Goal: Task Accomplishment & Management: Manage account settings

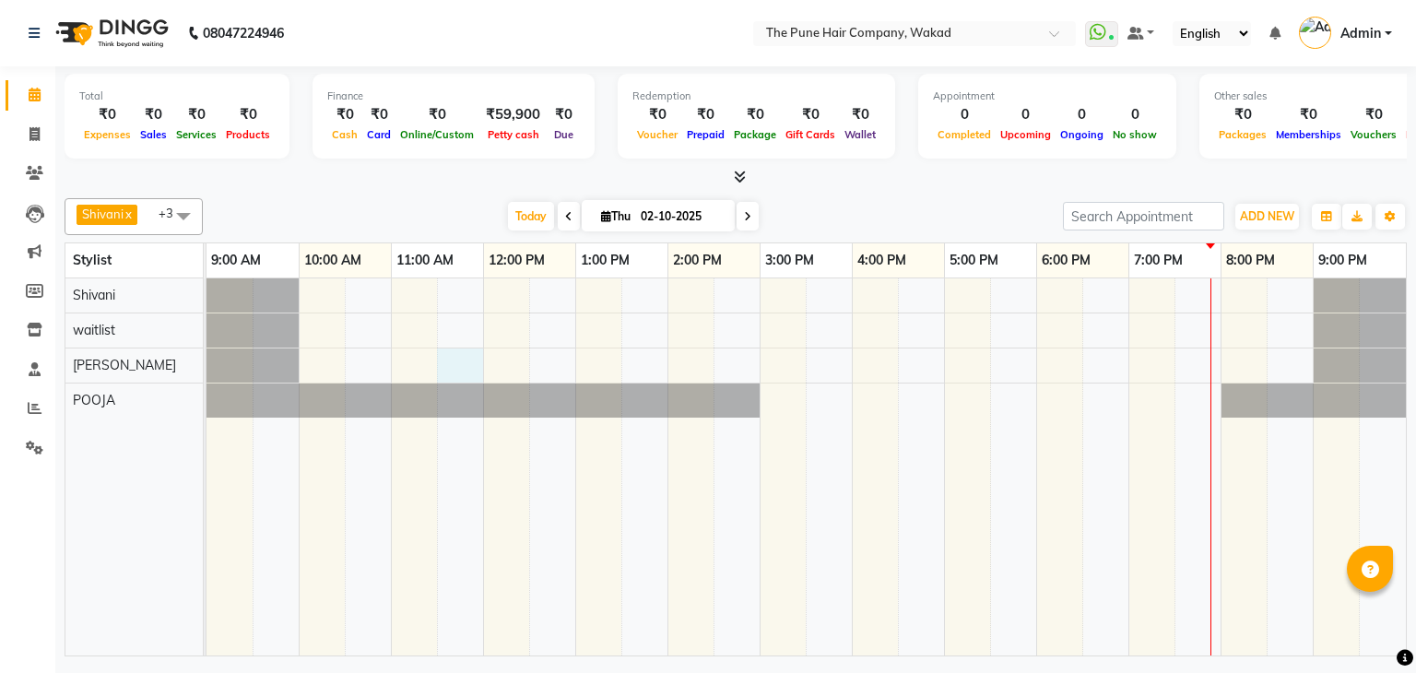
click at [458, 358] on div at bounding box center [807, 466] width 1200 height 377
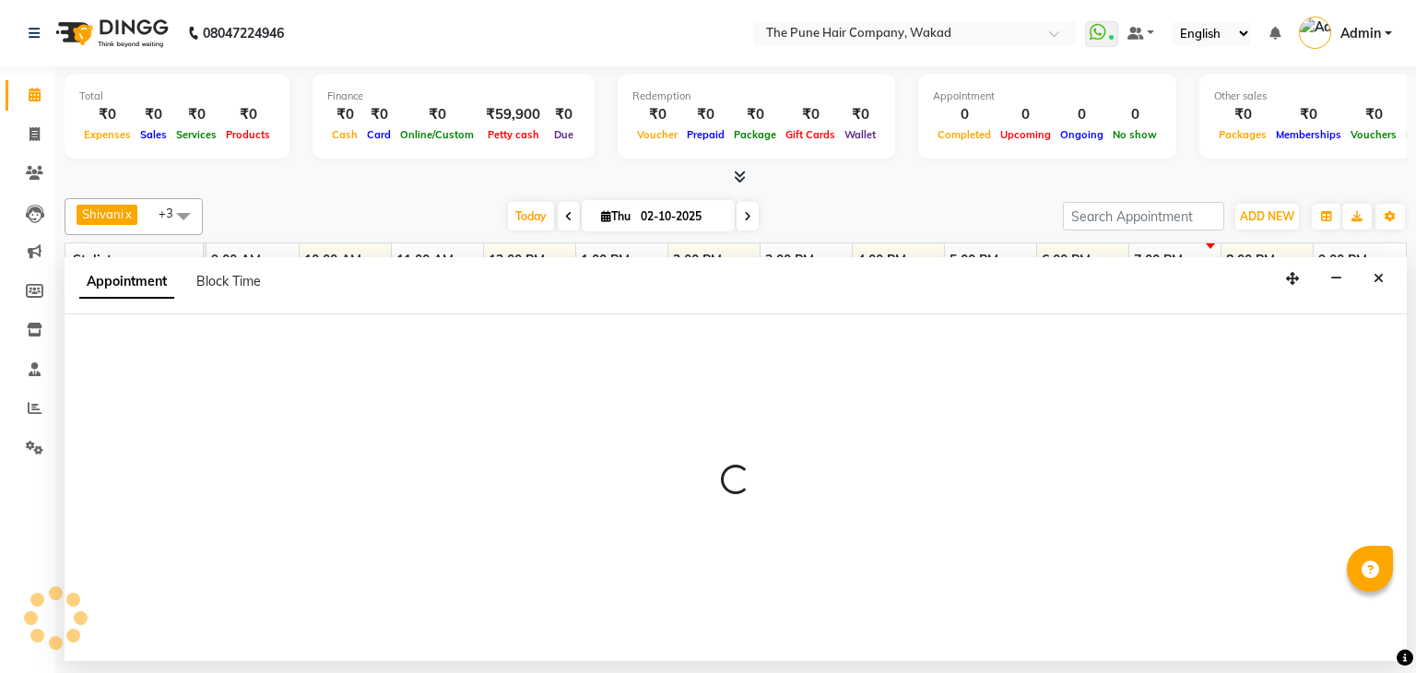
select select "80950"
select select "690"
select select "tentative"
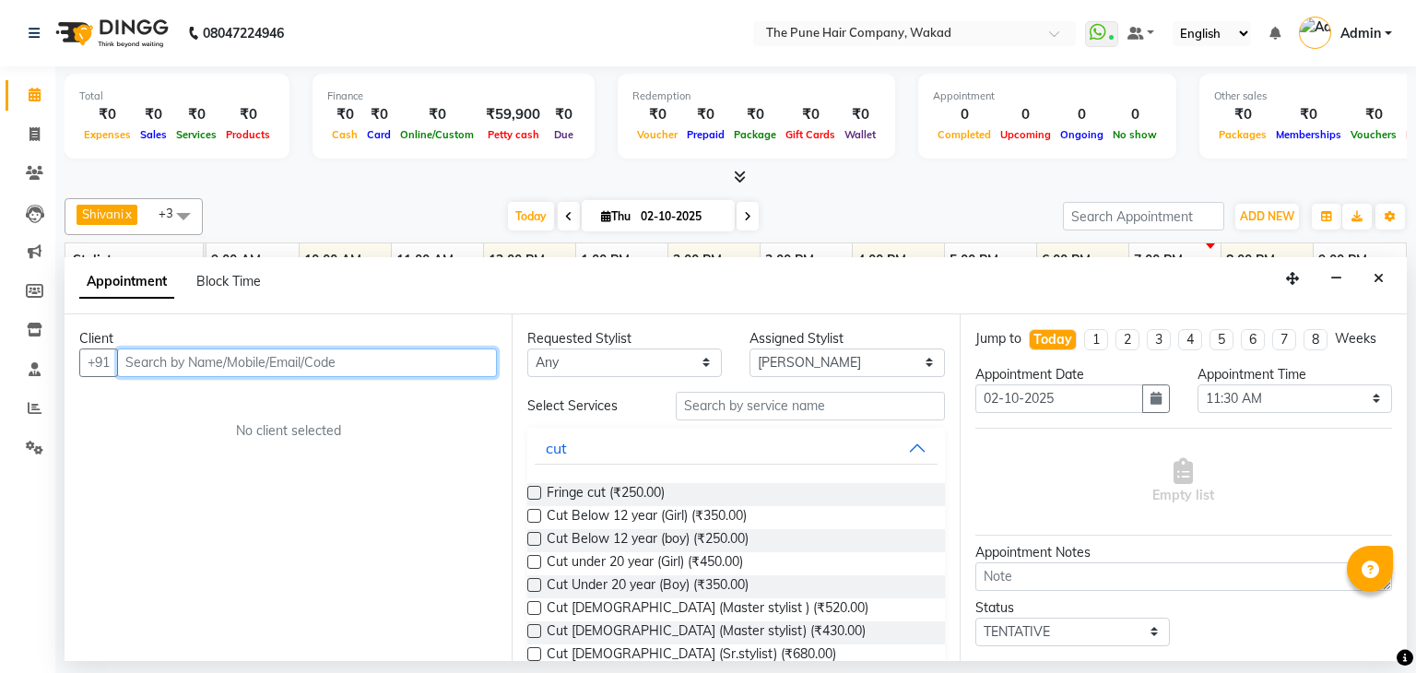
click at [316, 357] on input "text" at bounding box center [307, 363] width 380 height 29
type input "7057806883"
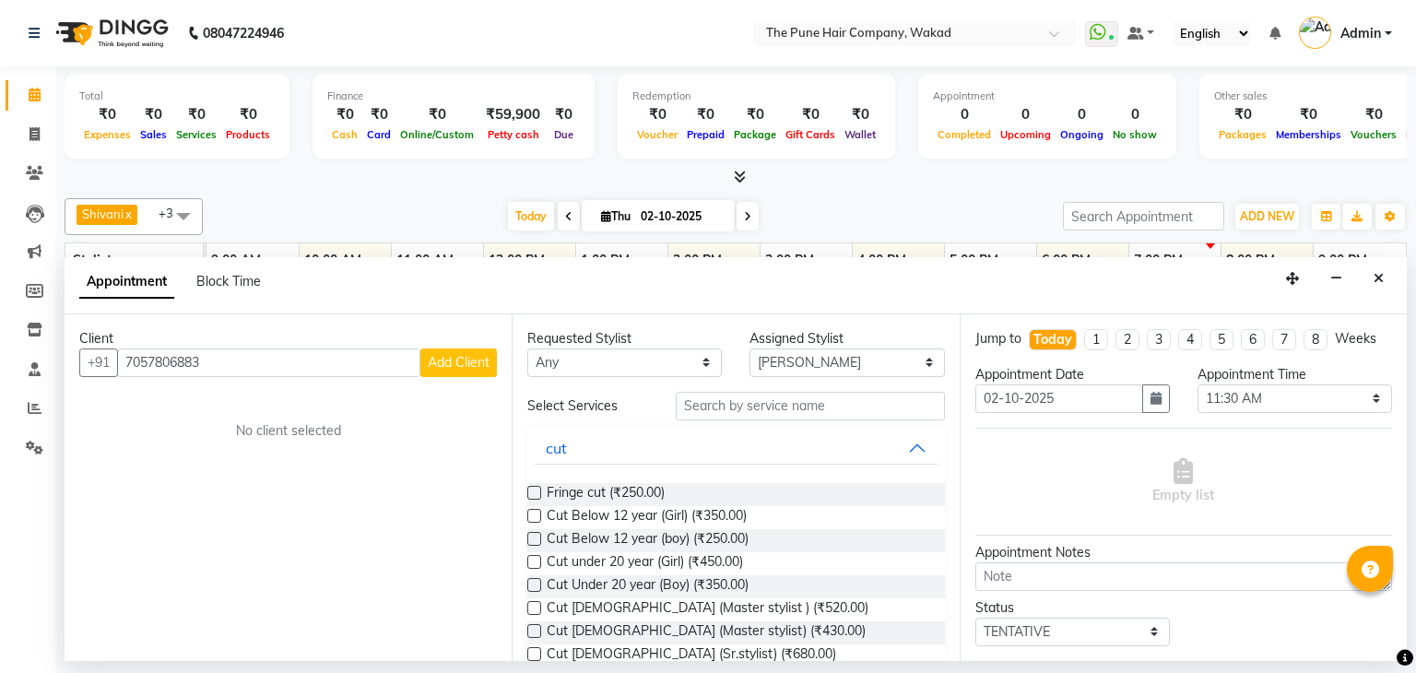
click at [456, 366] on span "Add Client" at bounding box center [459, 362] width 62 height 17
select select "22"
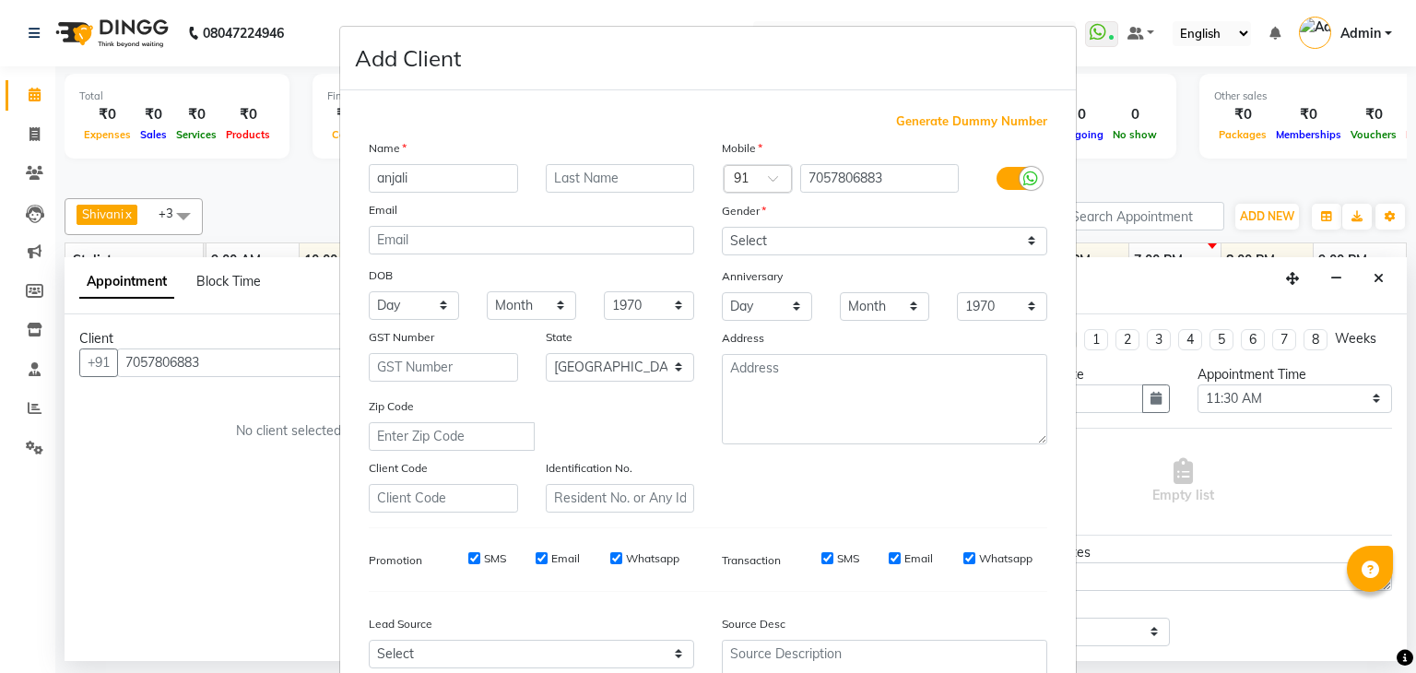
type input "anjali"
click at [798, 247] on select "Select [DEMOGRAPHIC_DATA] [DEMOGRAPHIC_DATA] Other Prefer Not To Say" at bounding box center [885, 241] width 326 height 29
select select "[DEMOGRAPHIC_DATA]"
click at [722, 228] on select "Select [DEMOGRAPHIC_DATA] [DEMOGRAPHIC_DATA] Other Prefer Not To Say" at bounding box center [885, 241] width 326 height 29
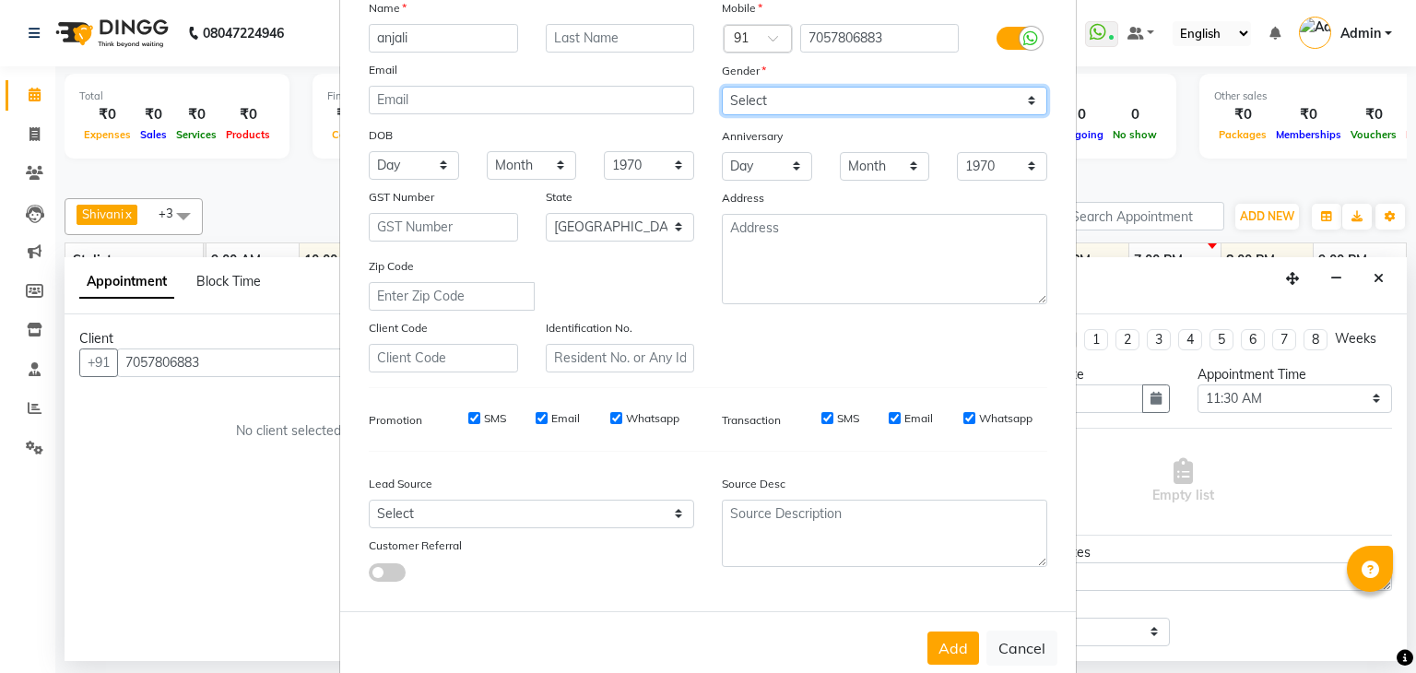
scroll to position [187, 0]
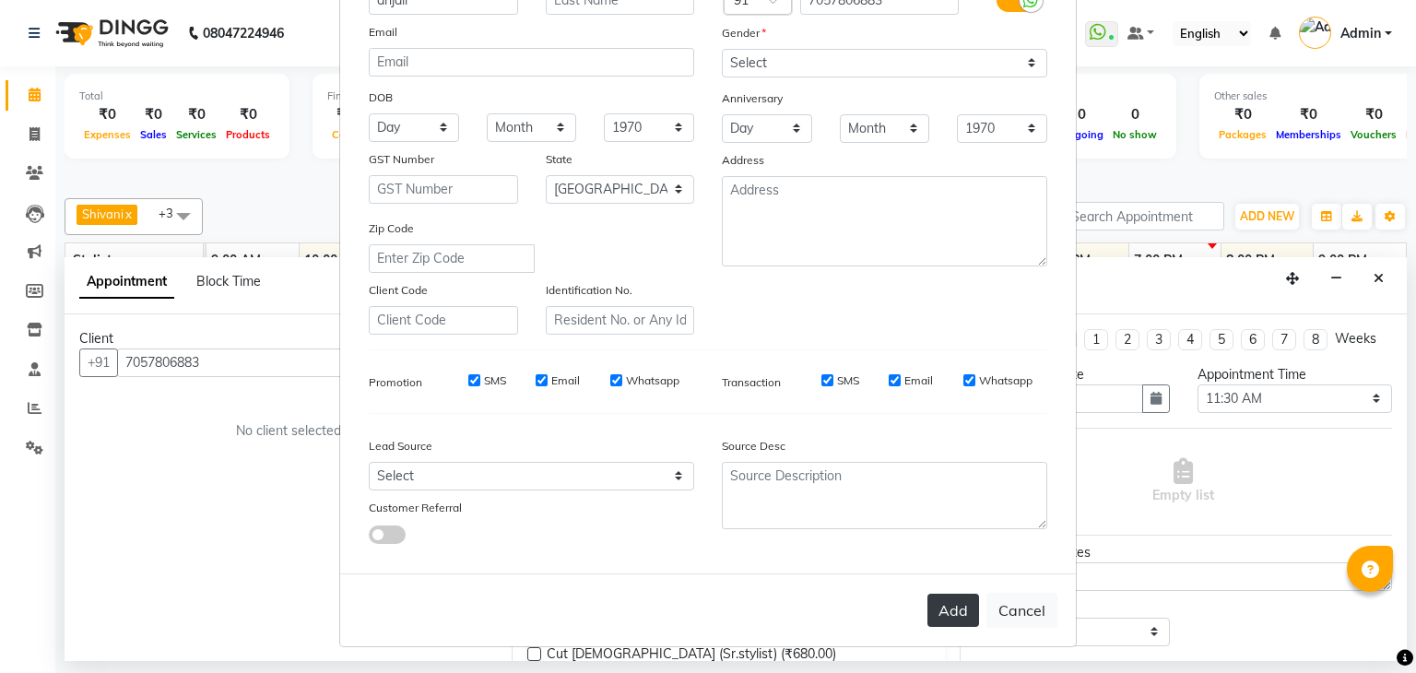
click at [948, 610] on button "Add" at bounding box center [954, 610] width 52 height 33
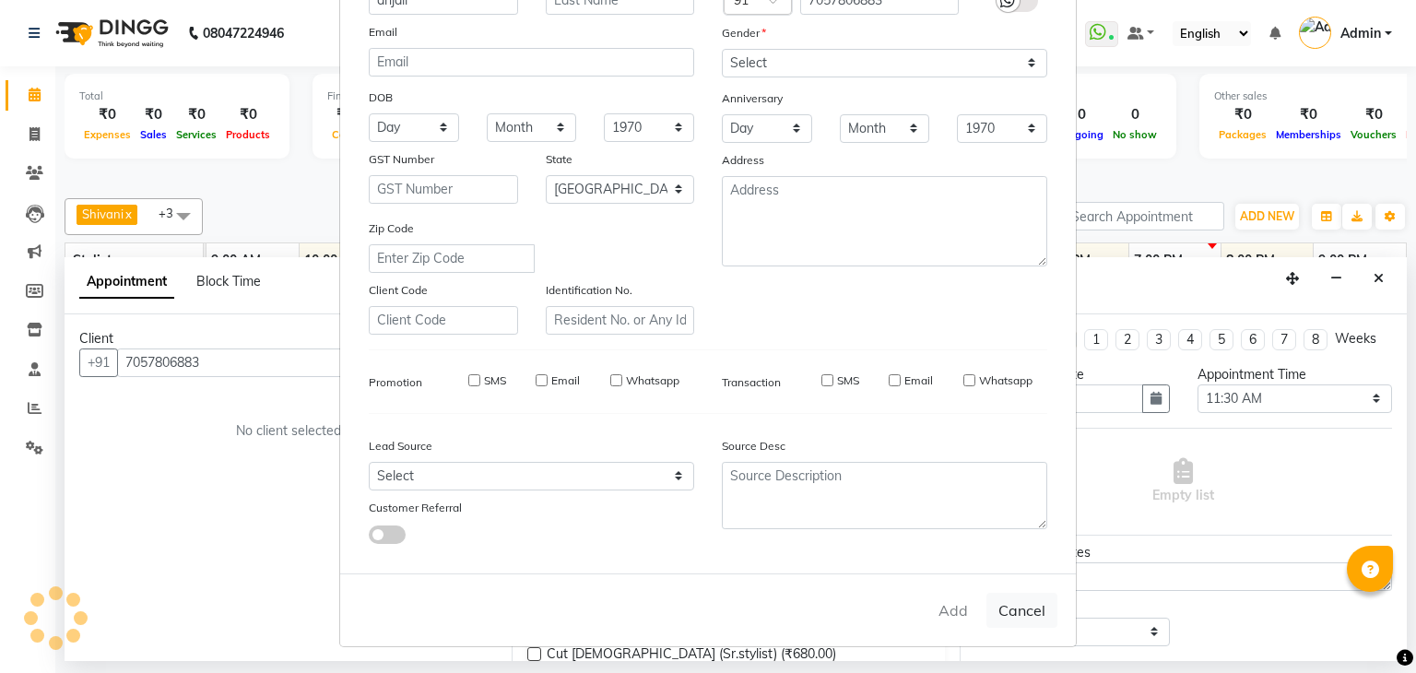
select select
select select "null"
select select
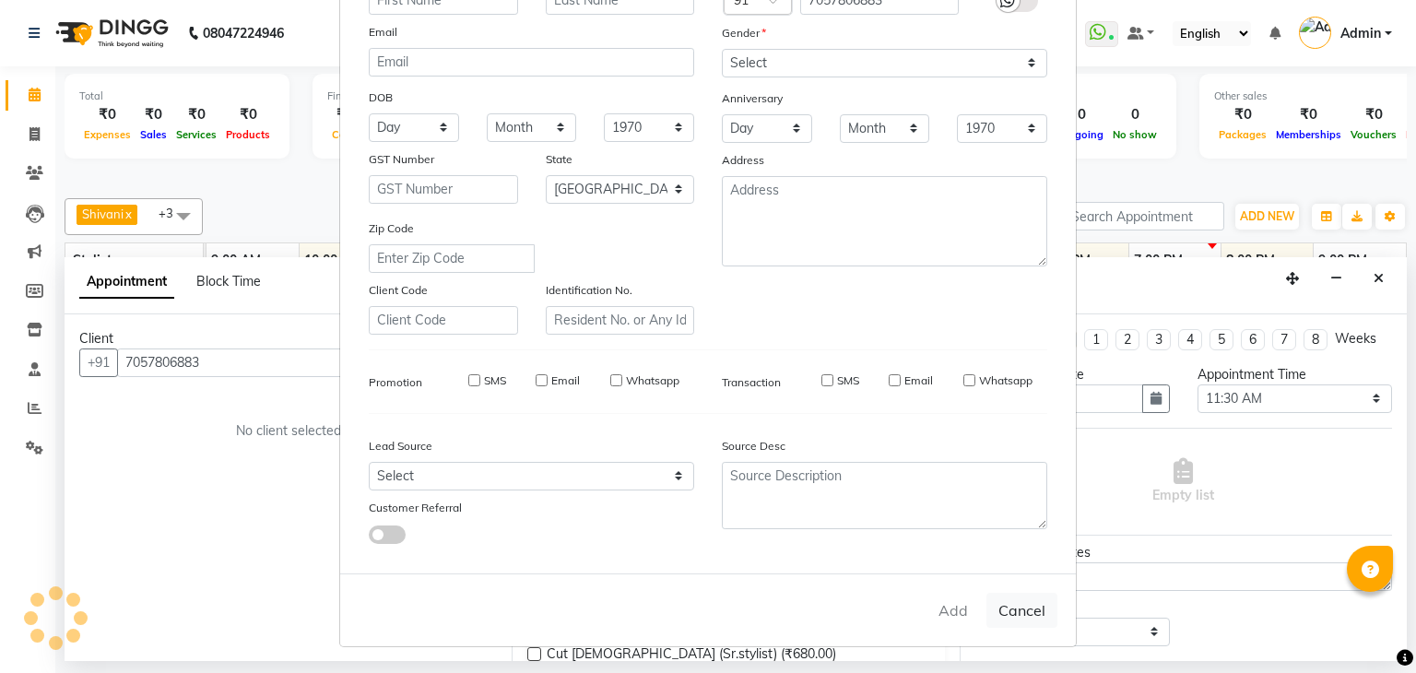
select select
checkbox input "false"
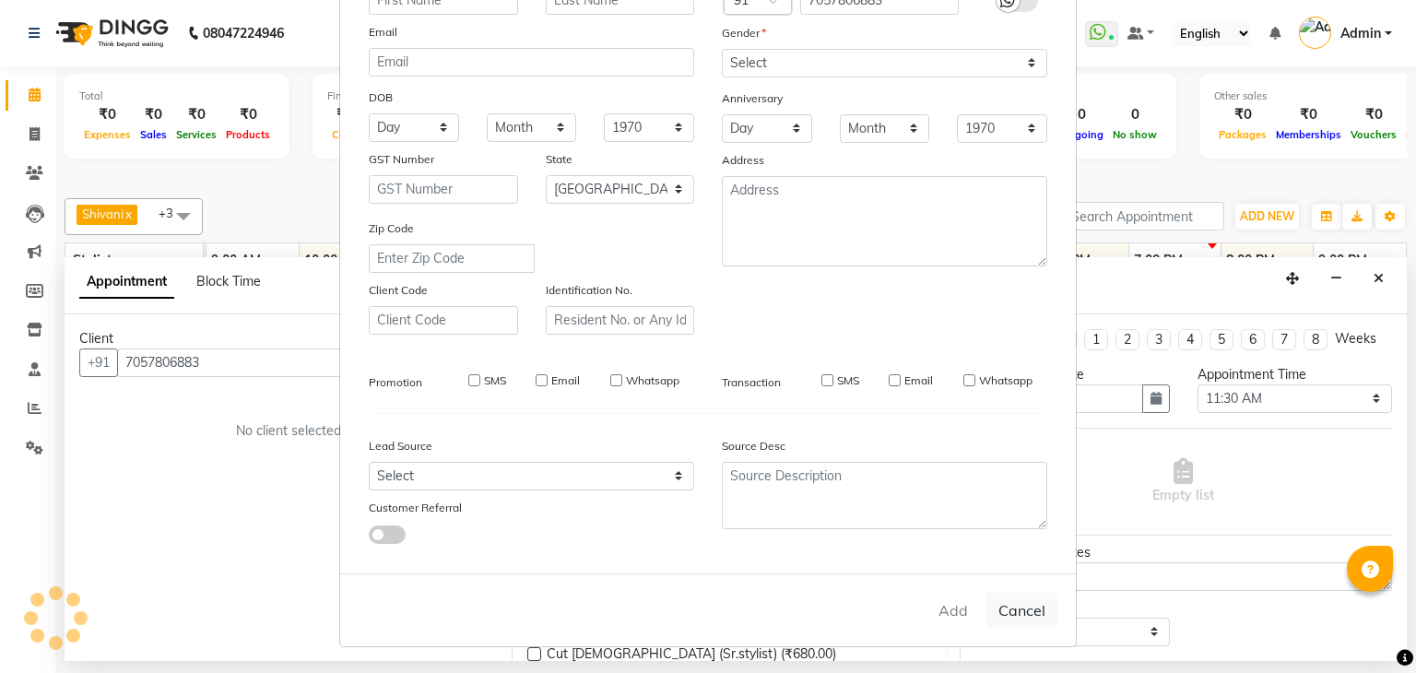
checkbox input "false"
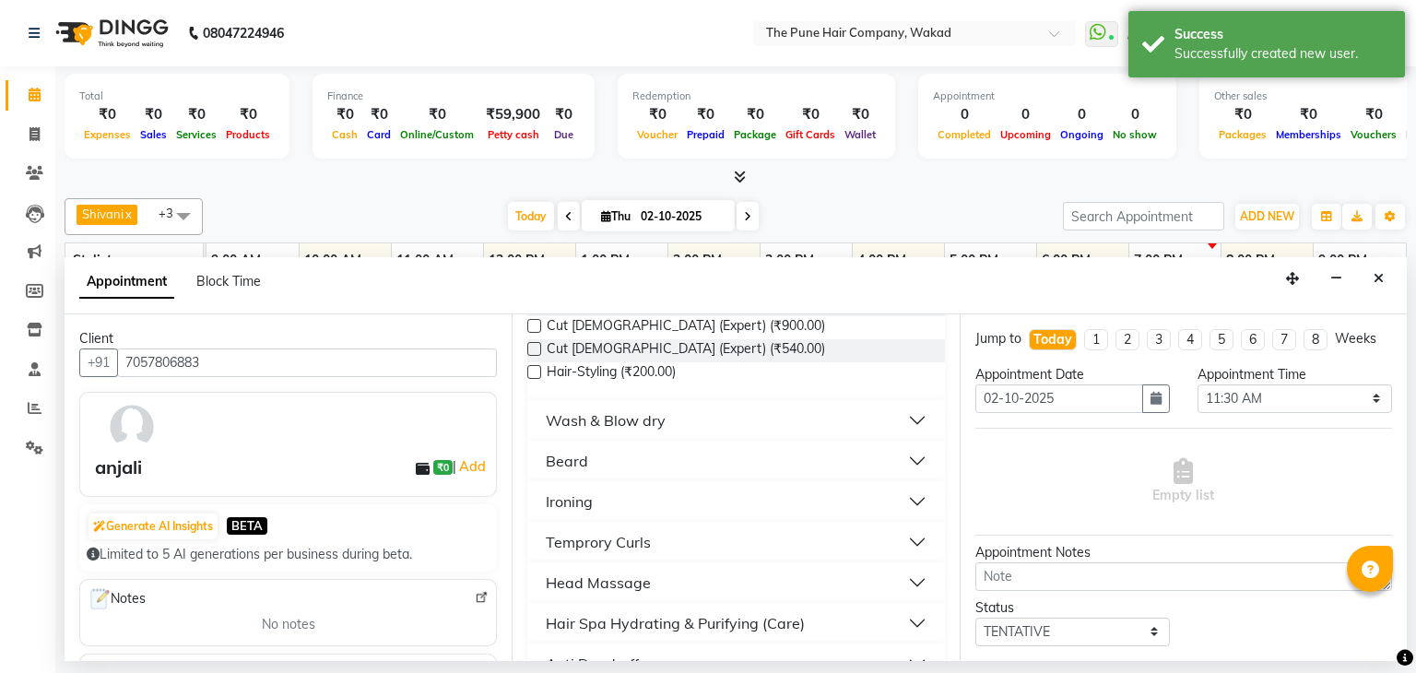
scroll to position [463, 0]
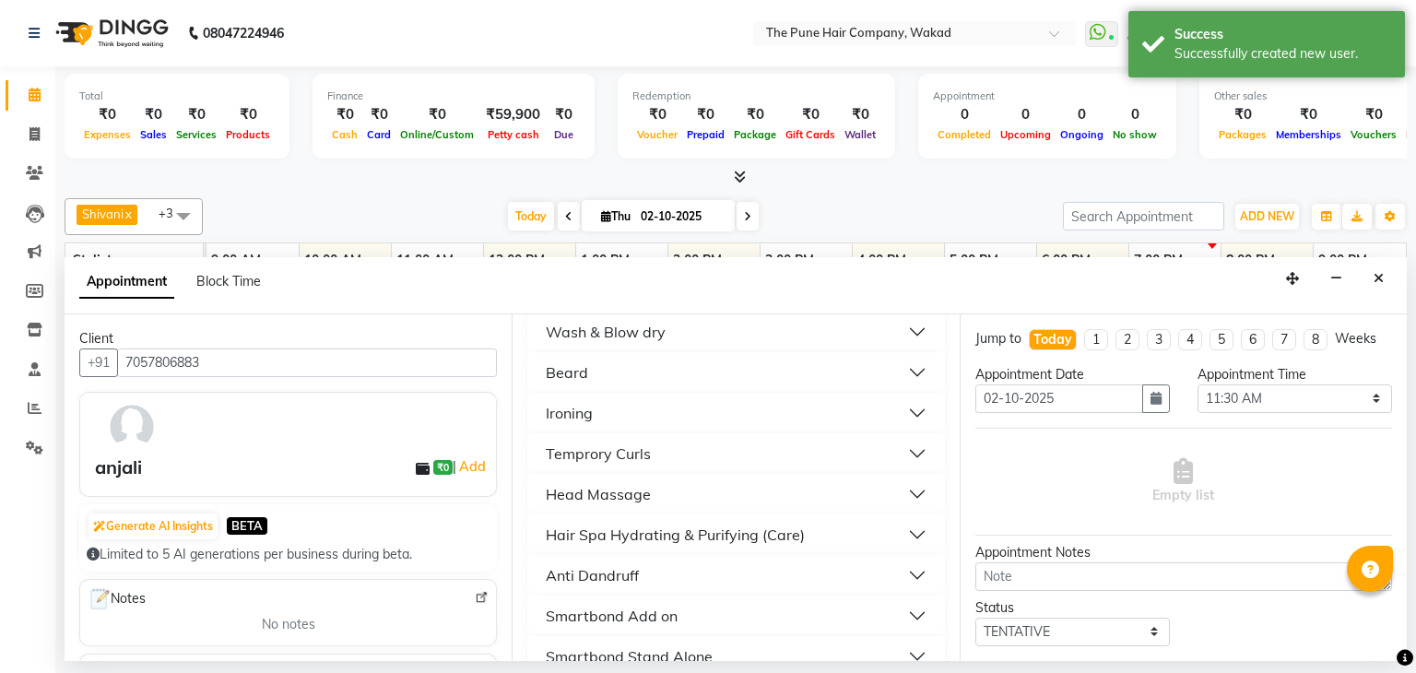
click at [645, 414] on button "Ironing" at bounding box center [736, 413] width 402 height 33
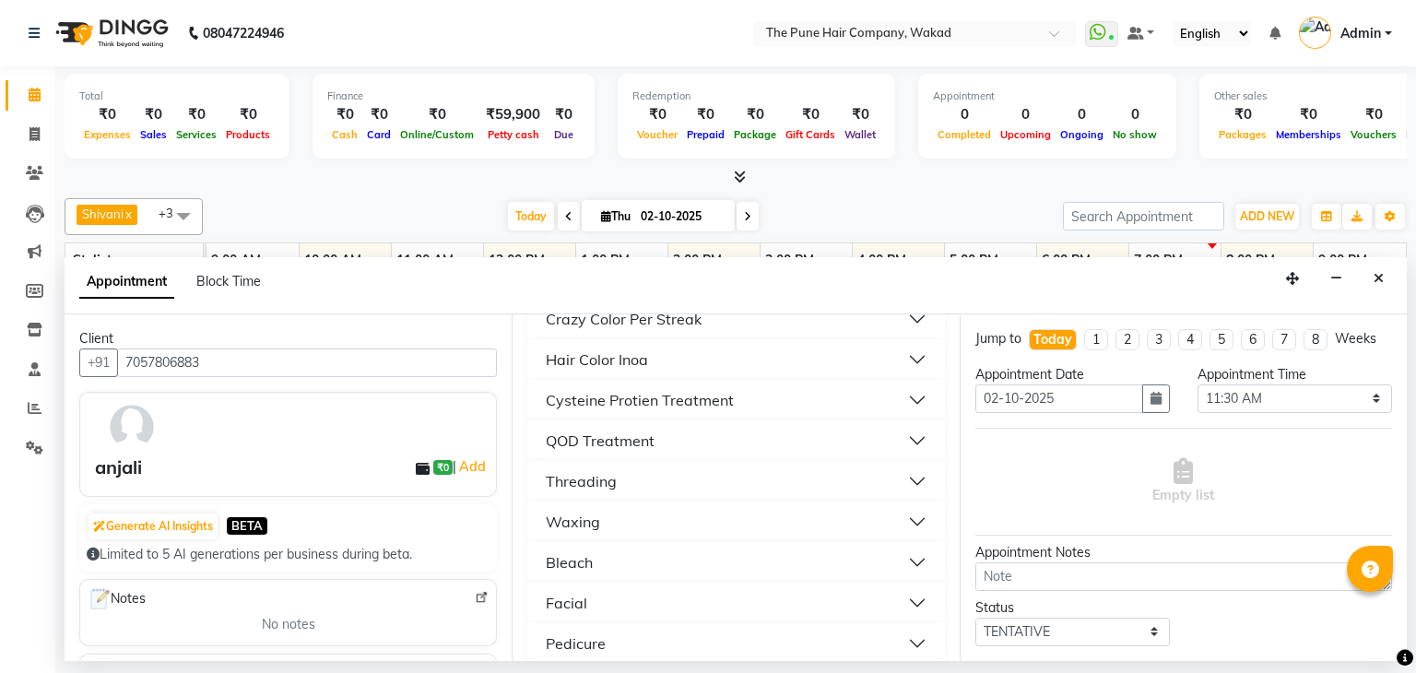
scroll to position [1101, 0]
click at [729, 396] on div "Cysteine Protien Treatment" at bounding box center [640, 401] width 188 height 22
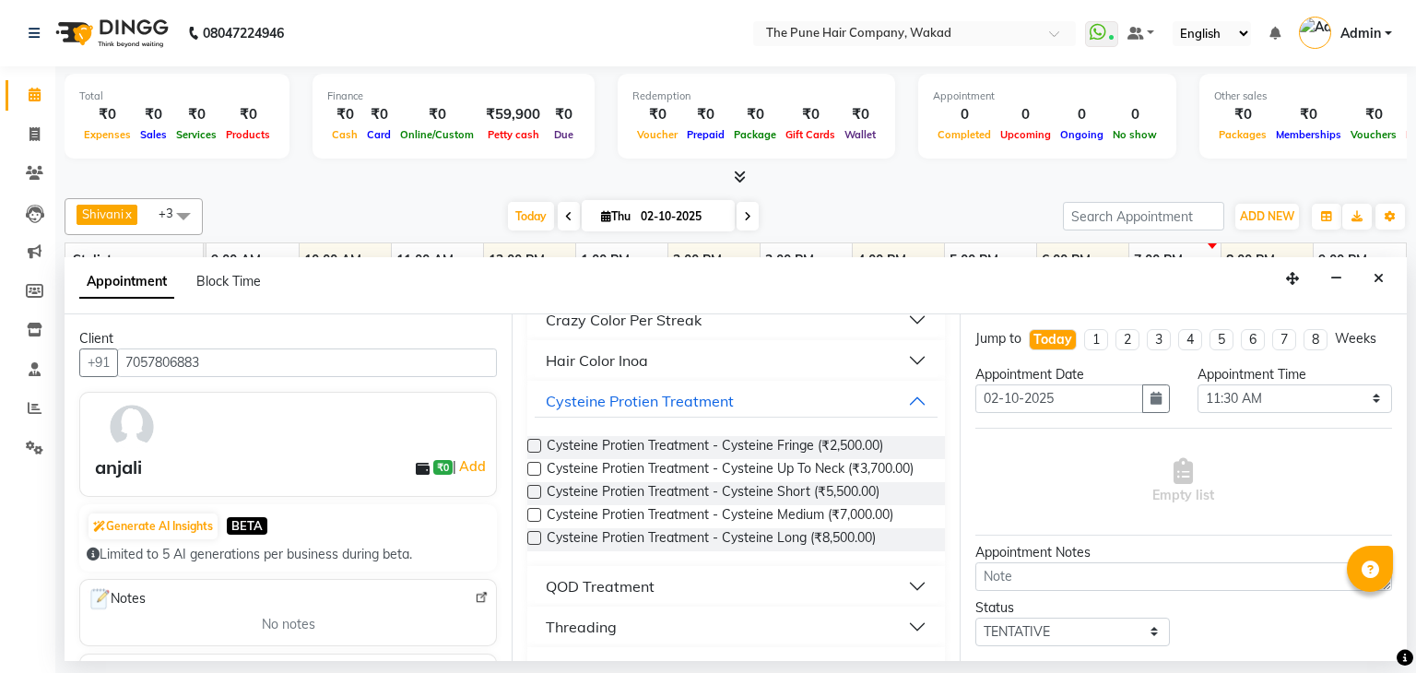
click at [532, 508] on label at bounding box center [534, 515] width 14 height 14
click at [532, 511] on input "checkbox" at bounding box center [533, 517] width 12 height 12
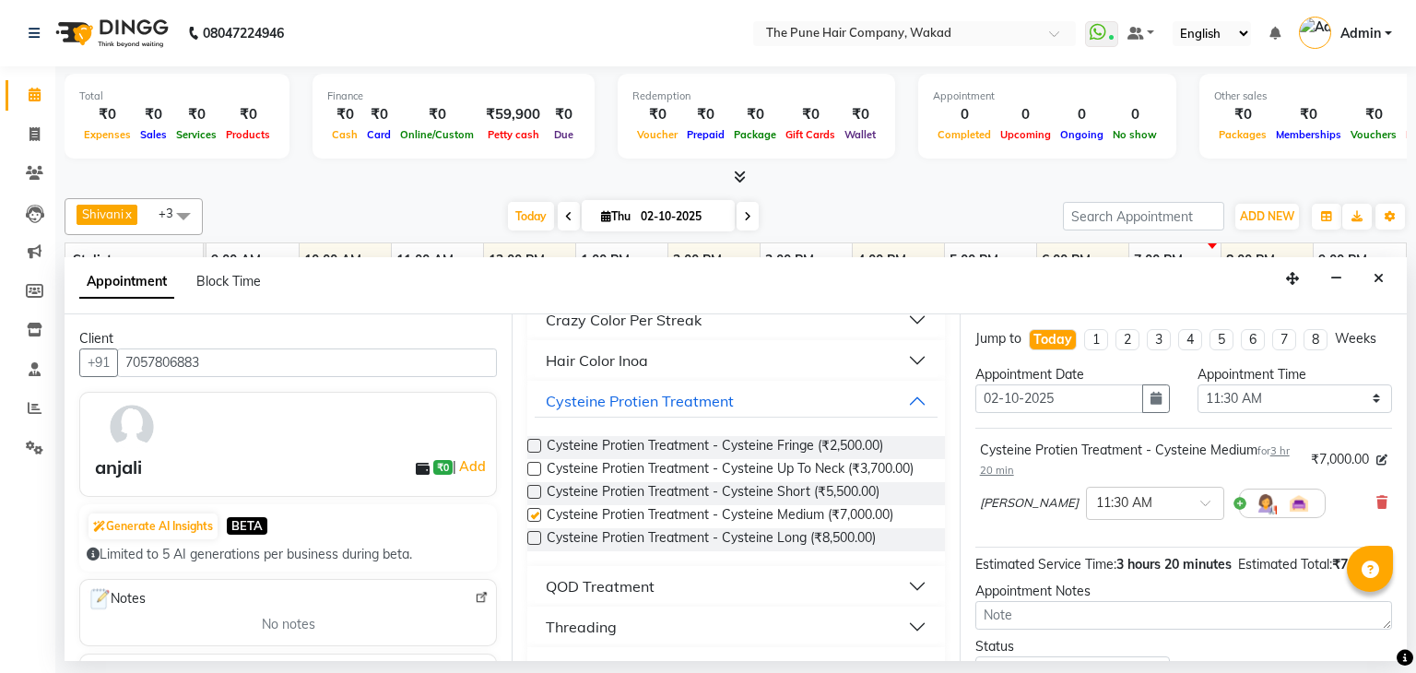
checkbox input "false"
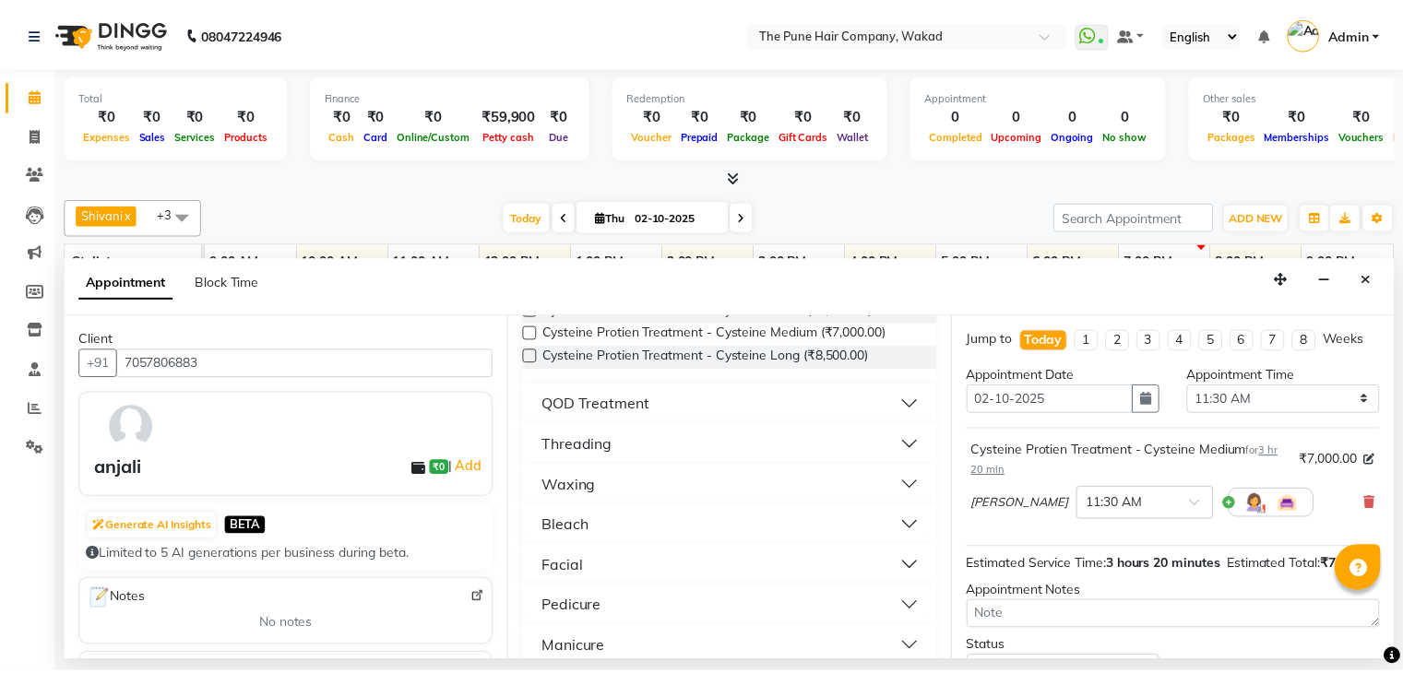
scroll to position [159, 0]
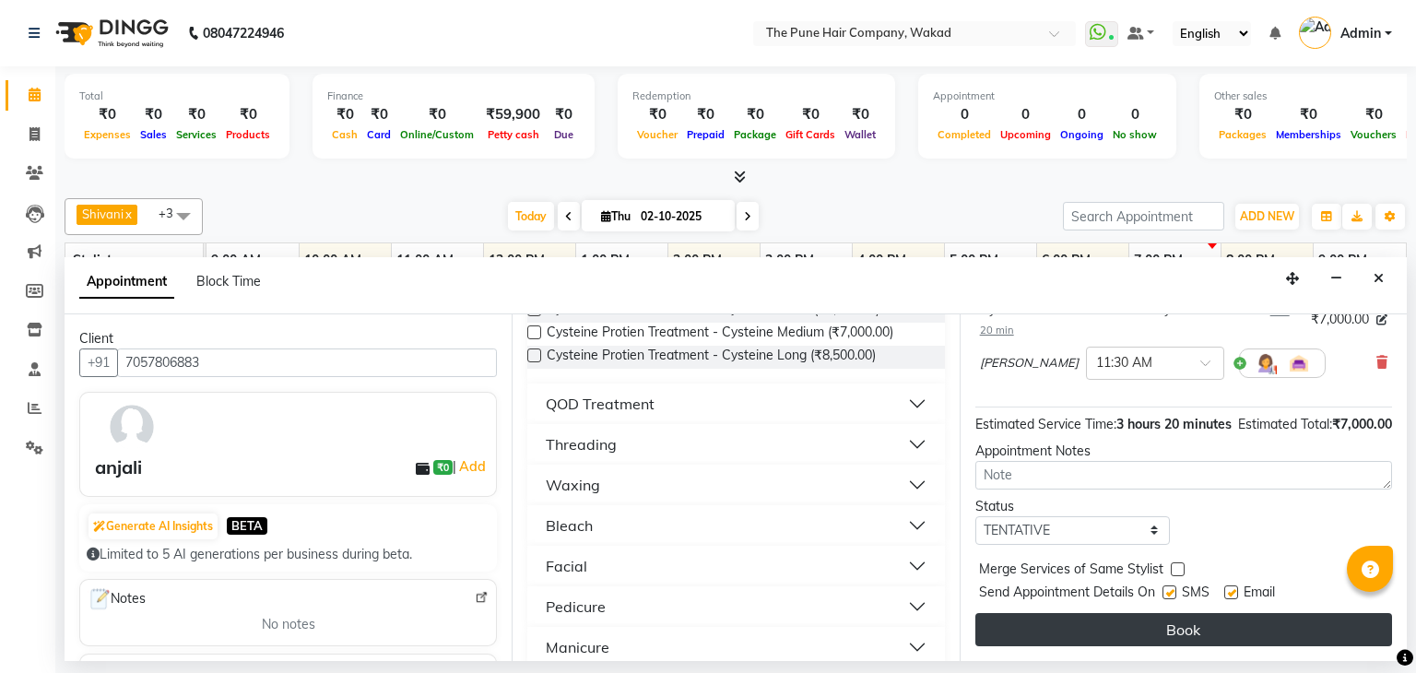
click at [1146, 624] on button "Book" at bounding box center [1184, 629] width 417 height 33
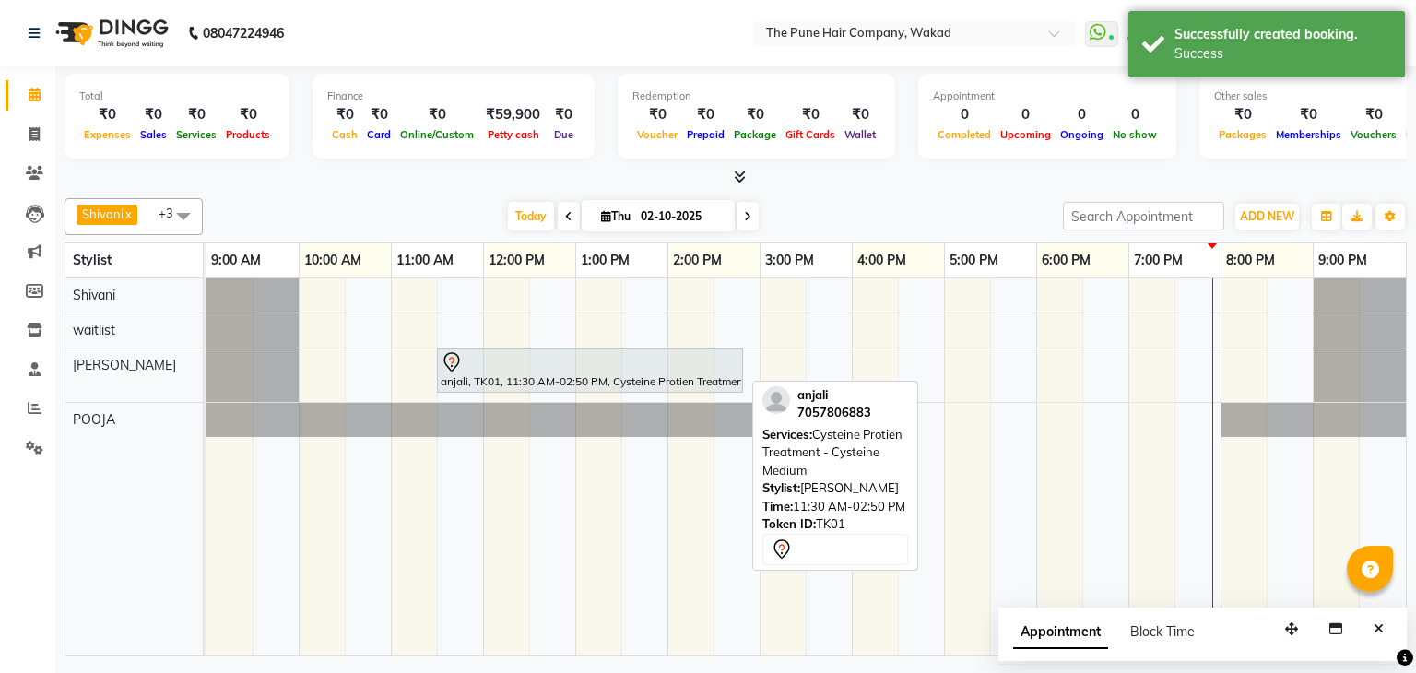
click at [525, 361] on div at bounding box center [590, 362] width 299 height 22
select select "7"
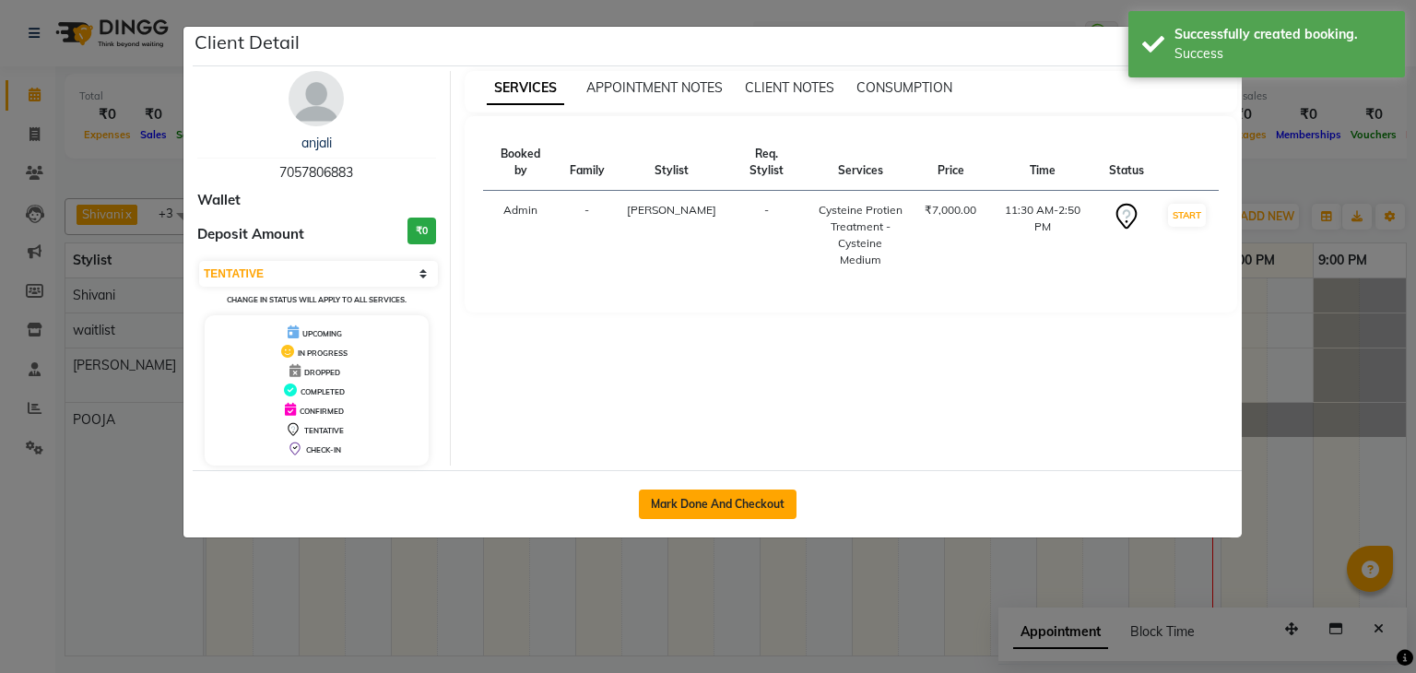
click at [727, 496] on button "Mark Done And Checkout" at bounding box center [718, 505] width 158 height 30
select select "service"
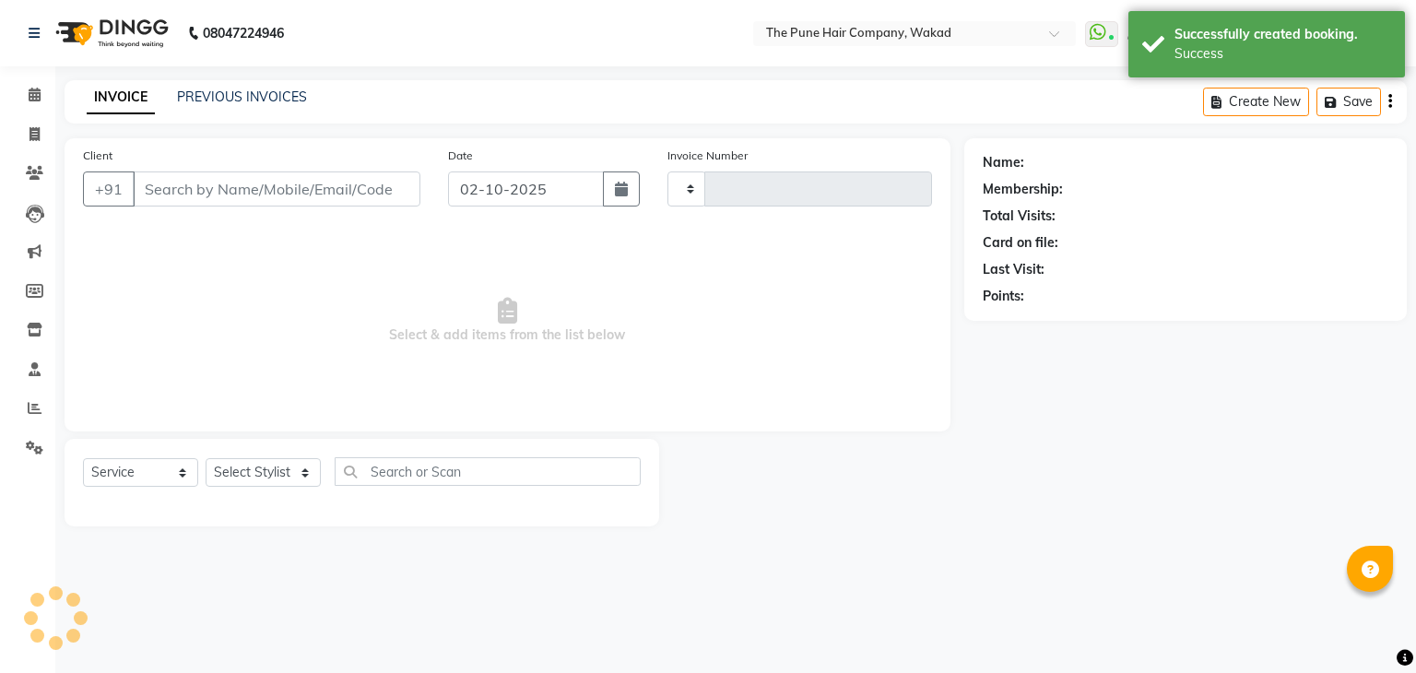
type input "0170"
select select "7117"
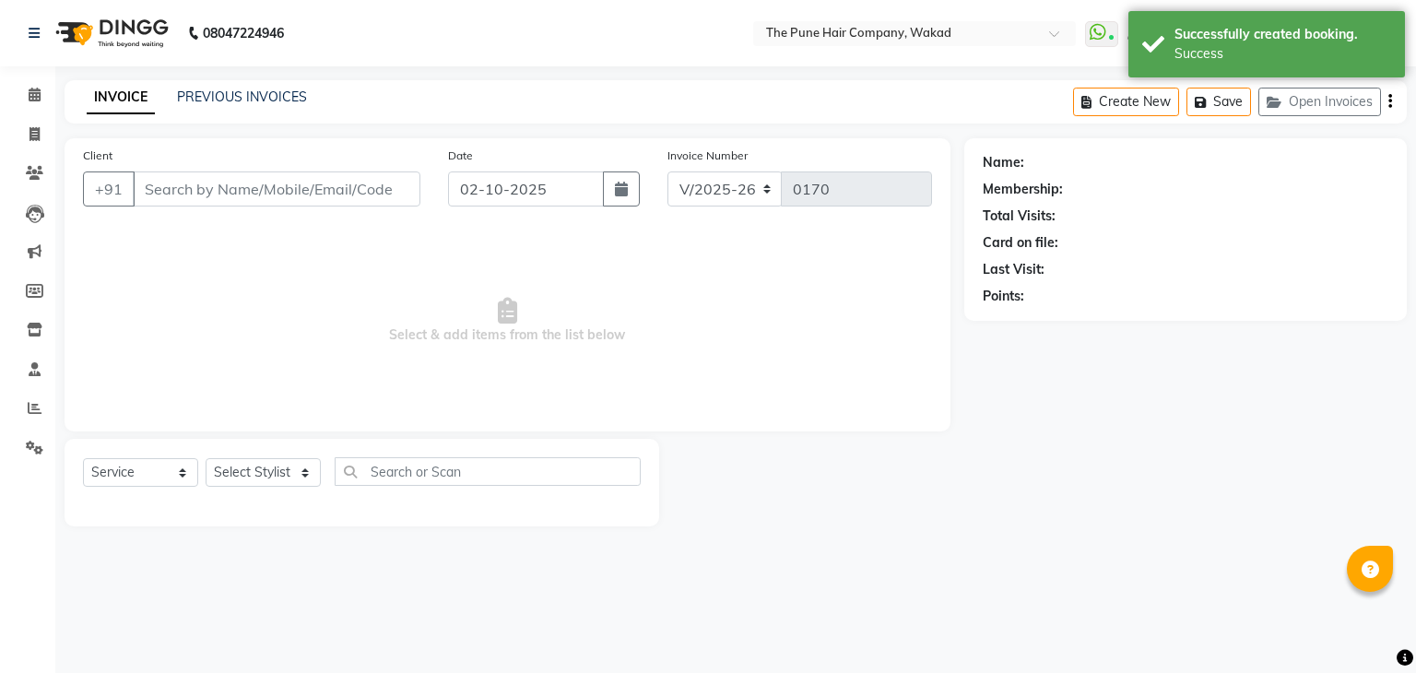
type input "7057806883"
select select "80950"
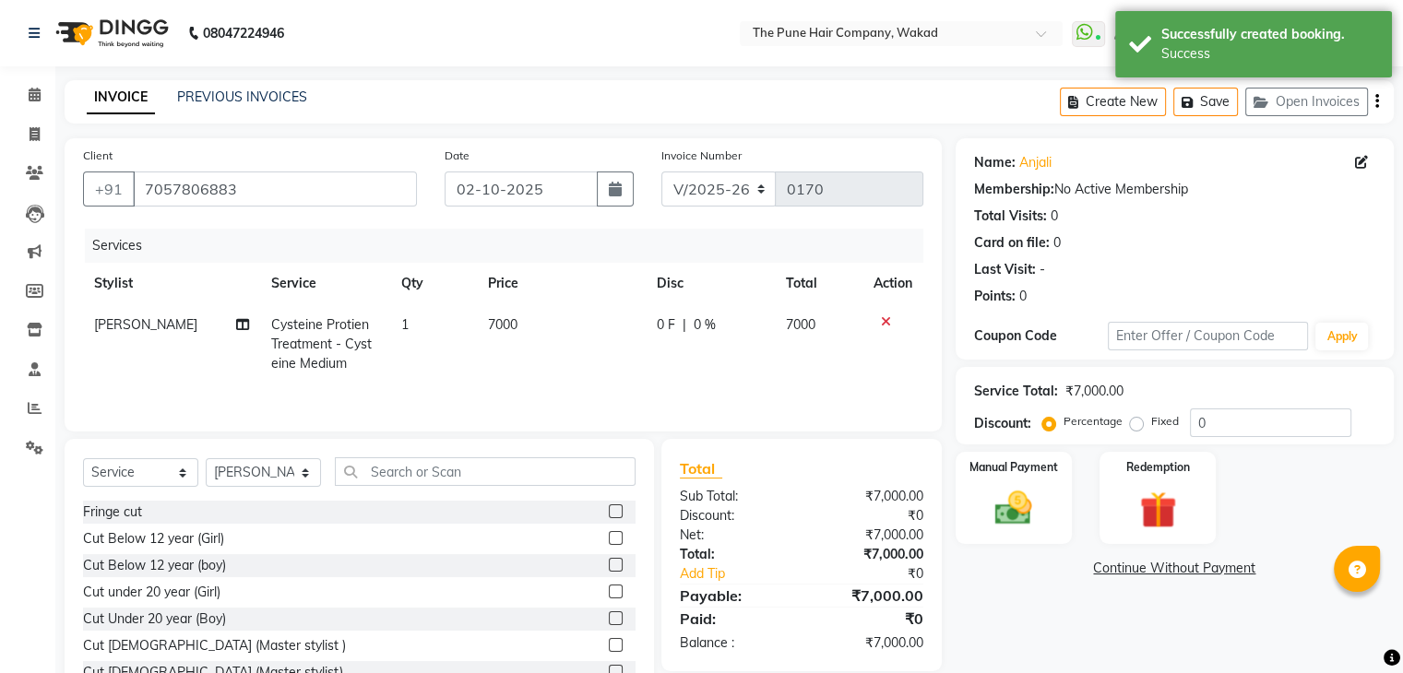
scroll to position [66, 0]
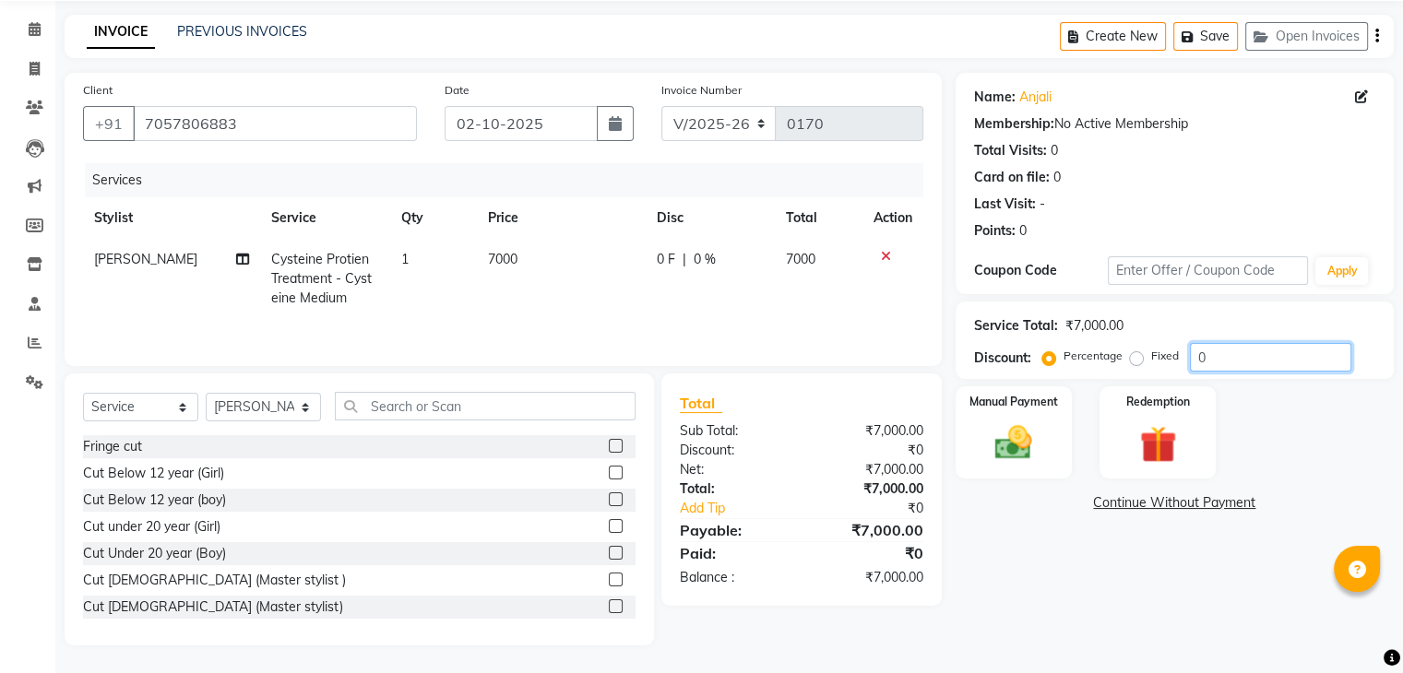
click at [1261, 355] on input "0" at bounding box center [1270, 357] width 161 height 29
type input "35"
click at [1030, 440] on img at bounding box center [1013, 443] width 62 height 44
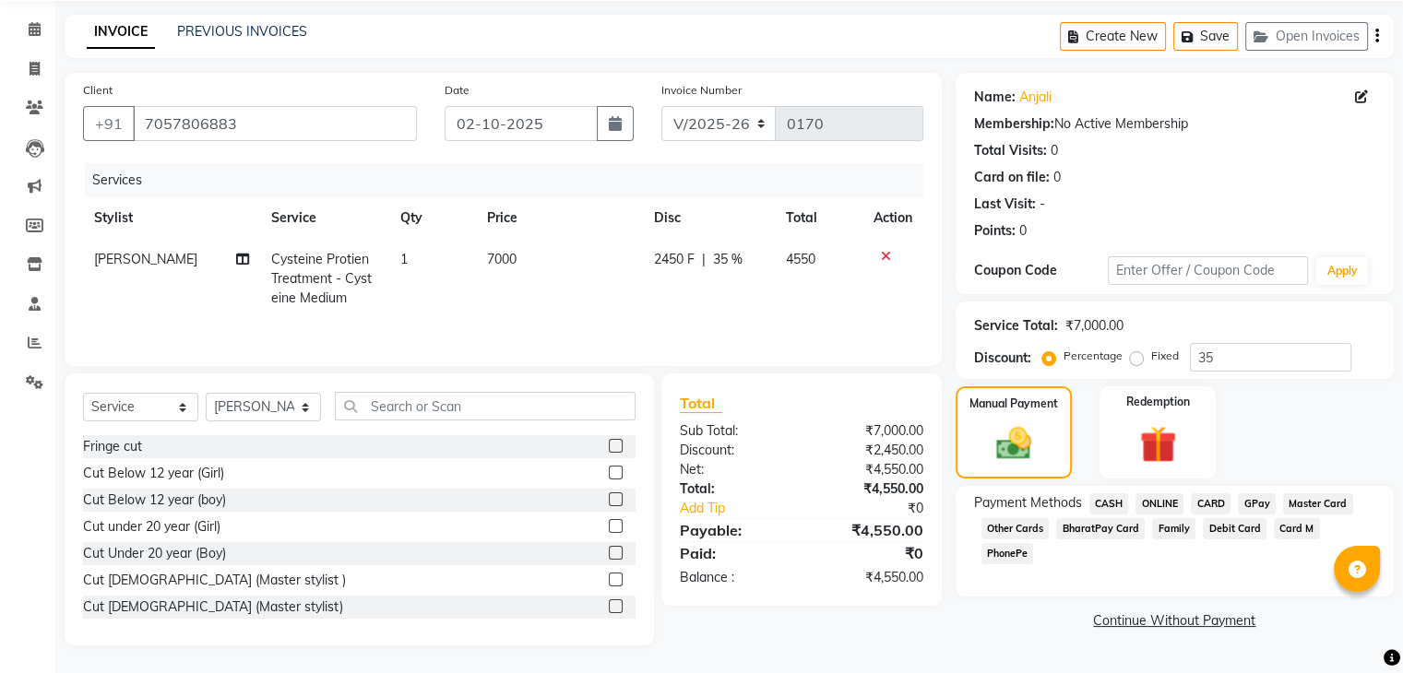
click at [1152, 504] on span "ONLINE" at bounding box center [1159, 503] width 48 height 21
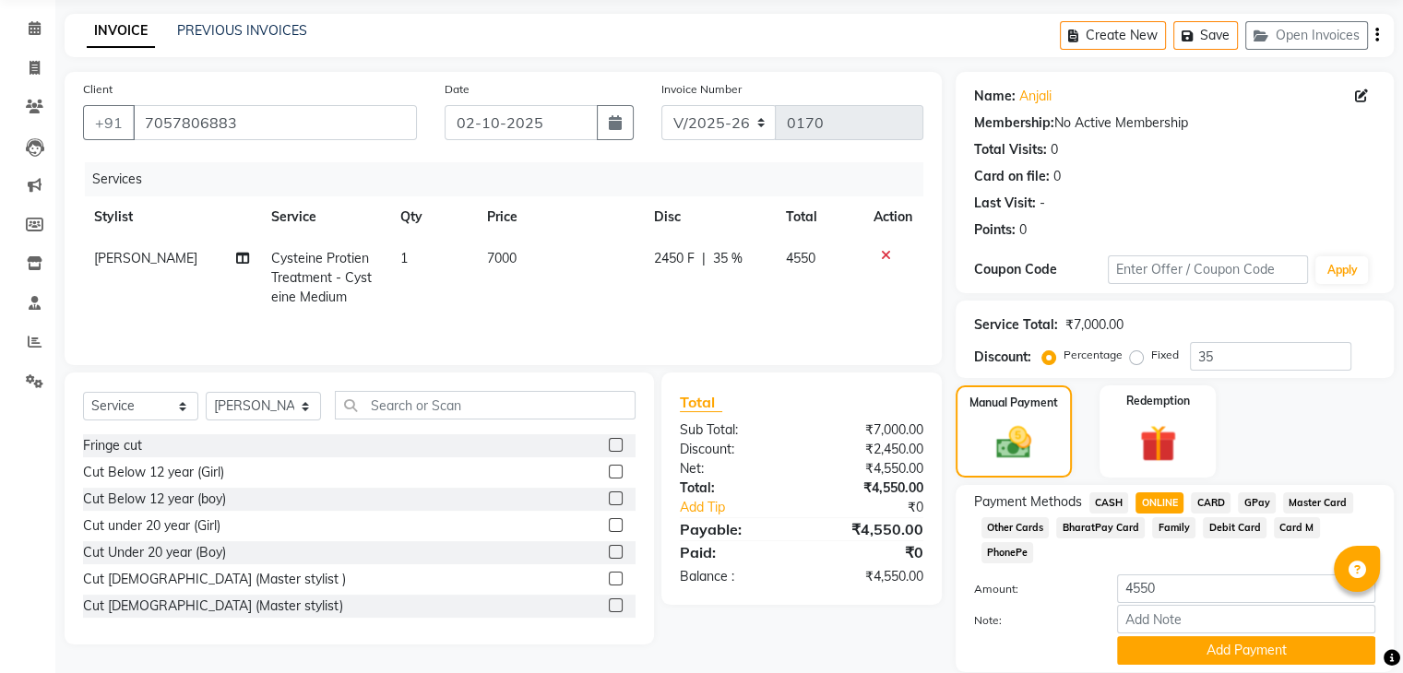
scroll to position [108, 0]
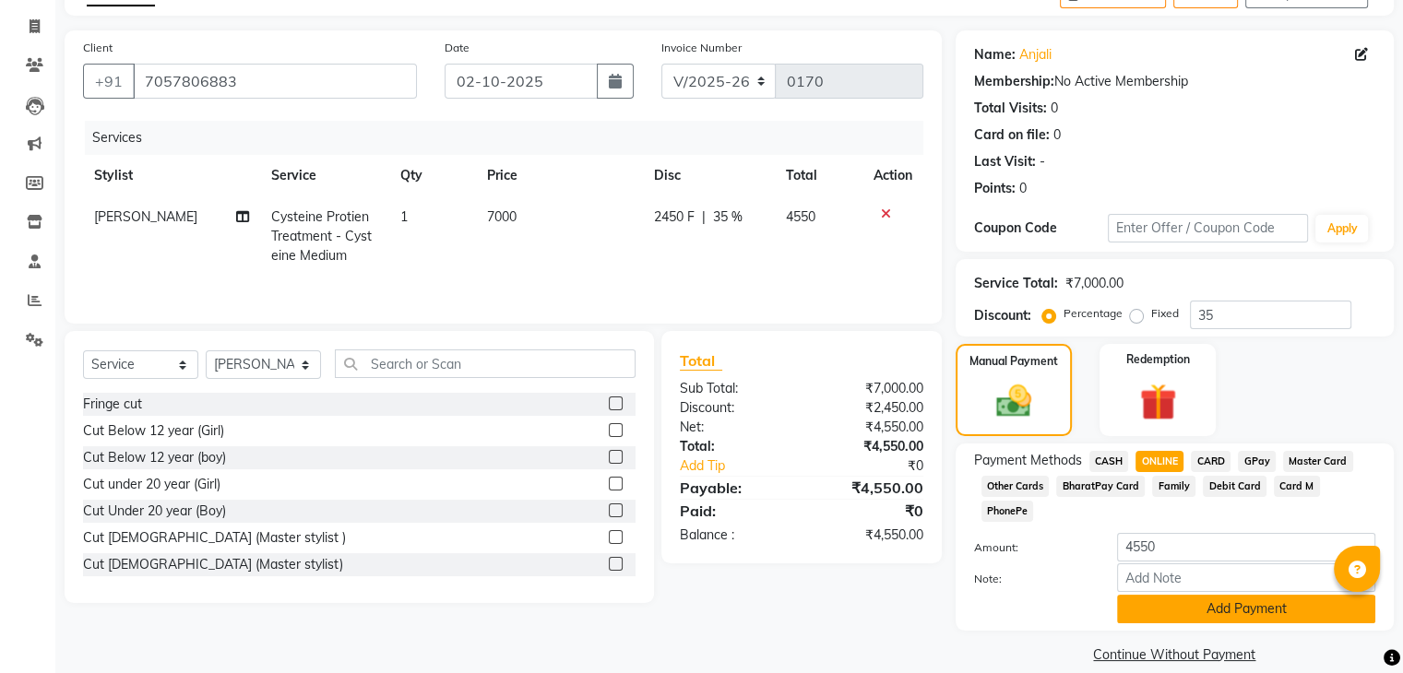
click at [1152, 595] on button "Add Payment" at bounding box center [1246, 609] width 258 height 29
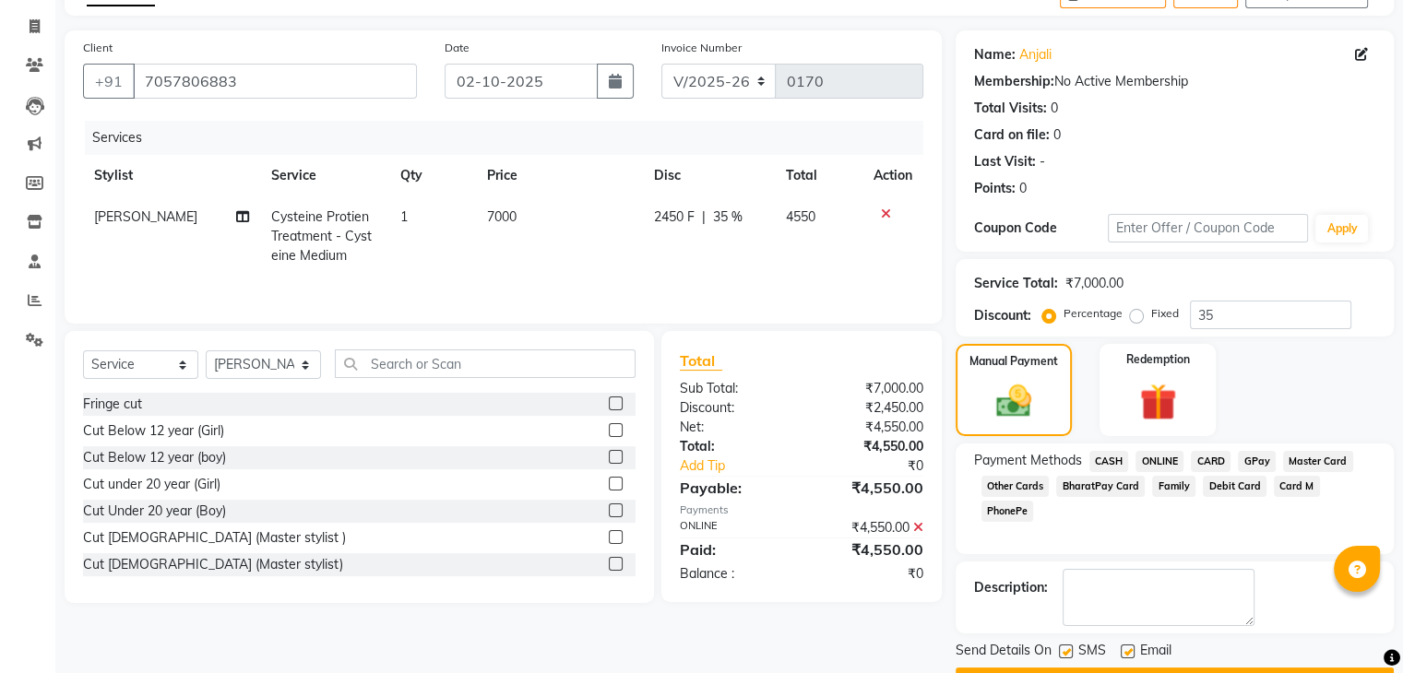
scroll to position [158, 0]
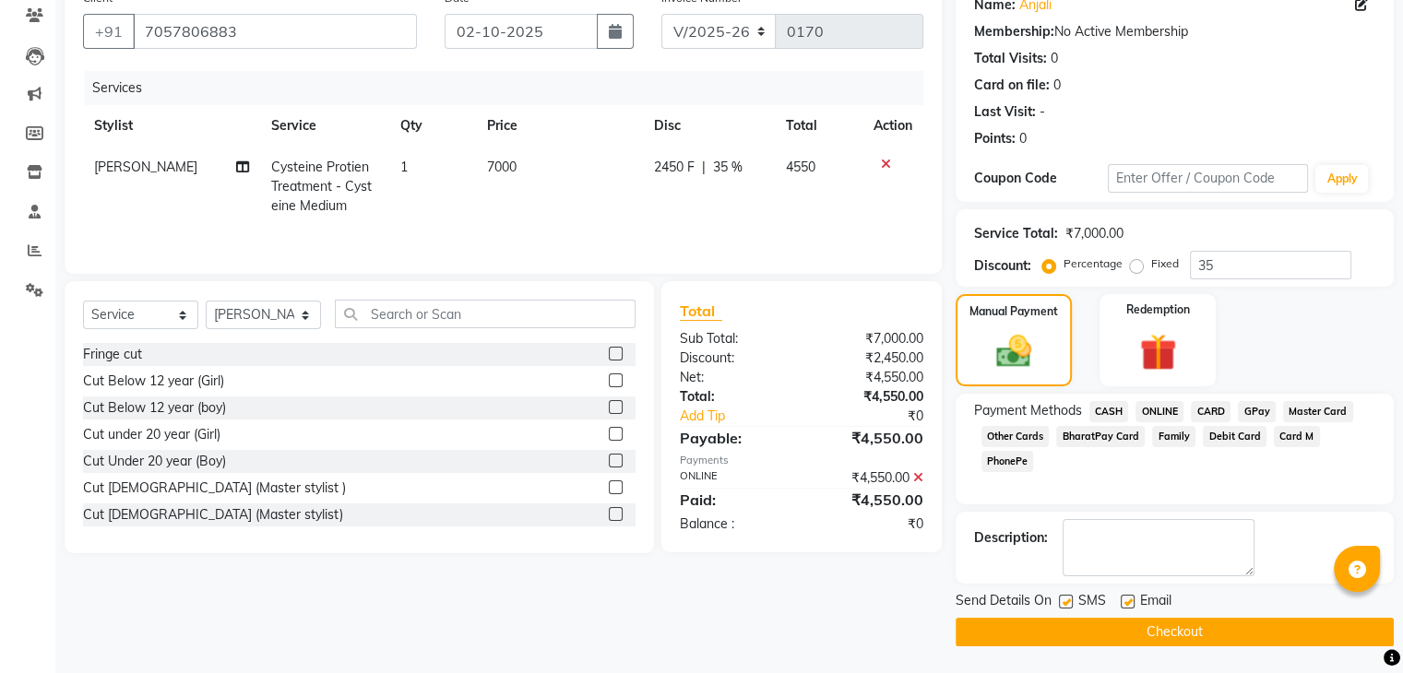
click at [1133, 630] on button "Checkout" at bounding box center [1174, 632] width 438 height 29
